Goal: Find specific page/section: Find specific page/section

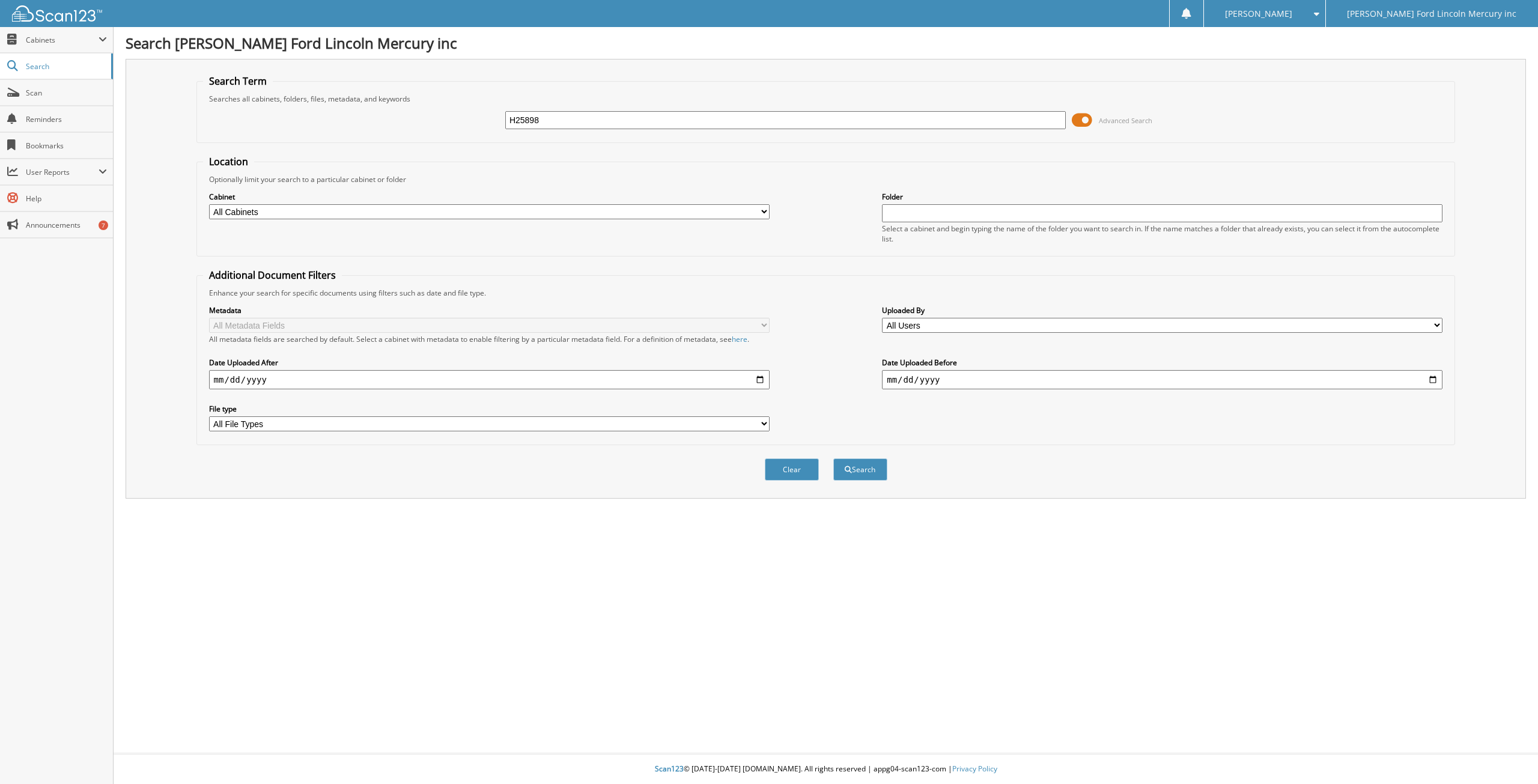
type input "H25898"
click at [833, 458] on button "Search" at bounding box center [860, 469] width 54 height 22
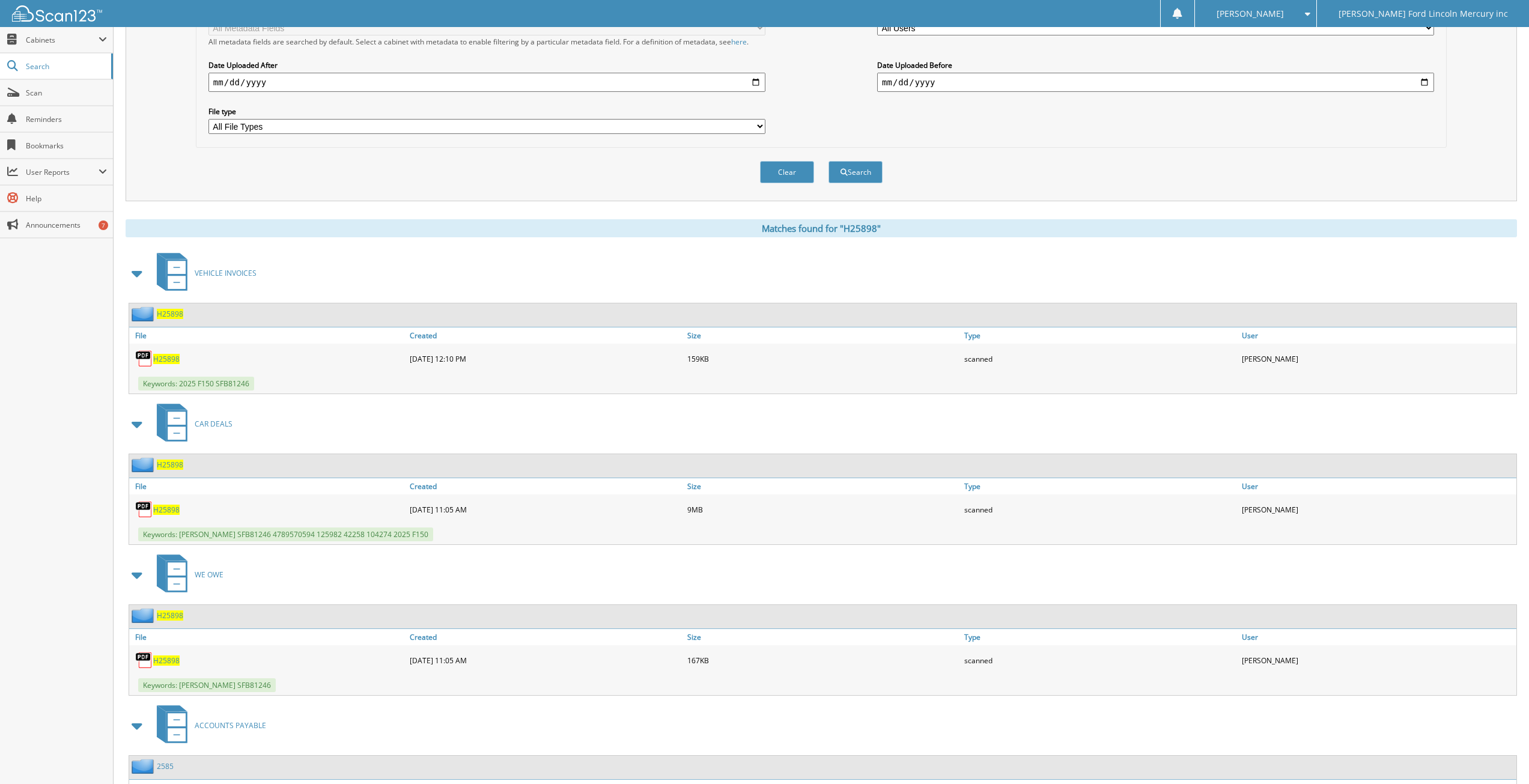
scroll to position [300, 0]
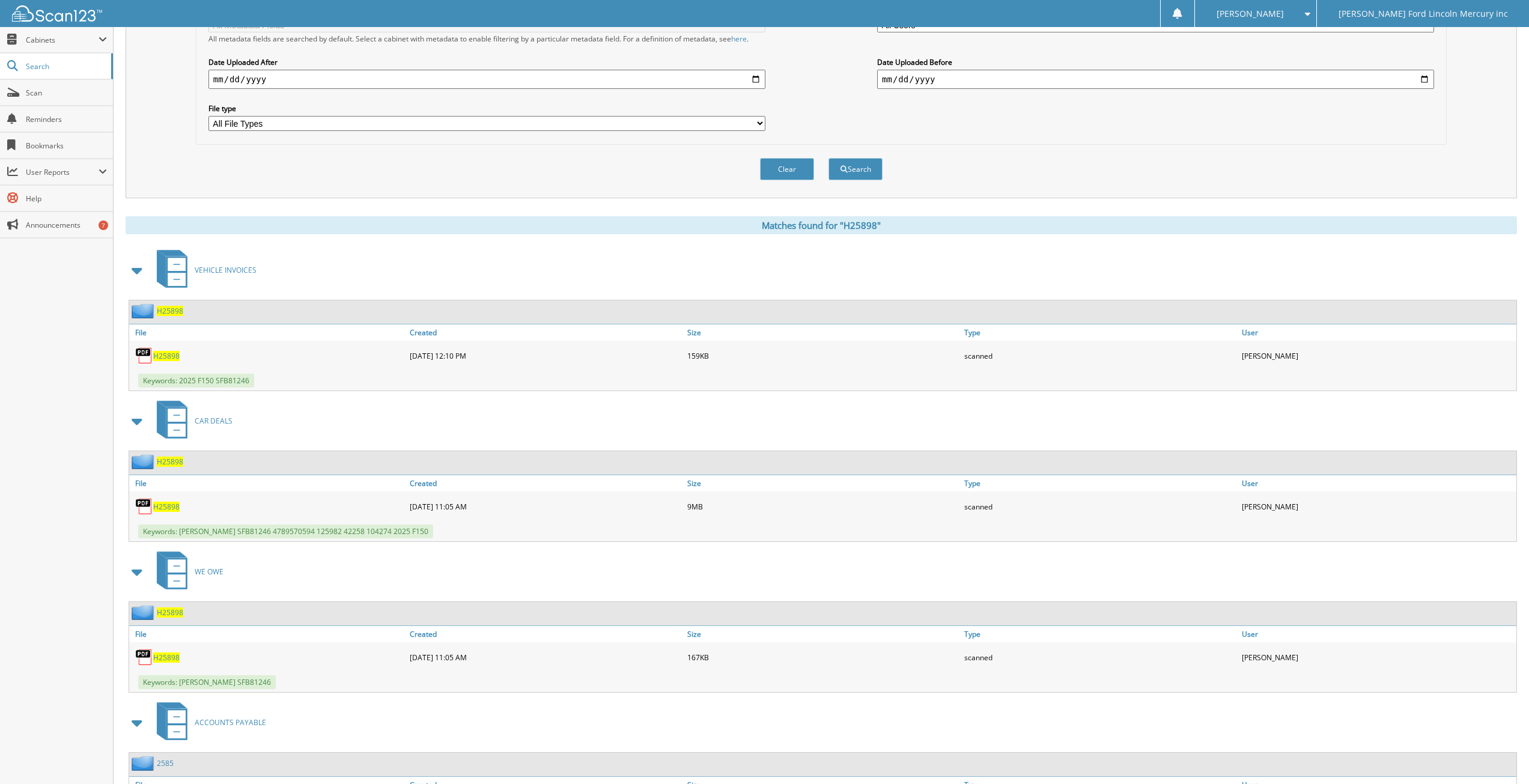
click at [167, 507] on span "H25898" at bounding box center [166, 507] width 26 height 10
